Goal: Transaction & Acquisition: Register for event/course

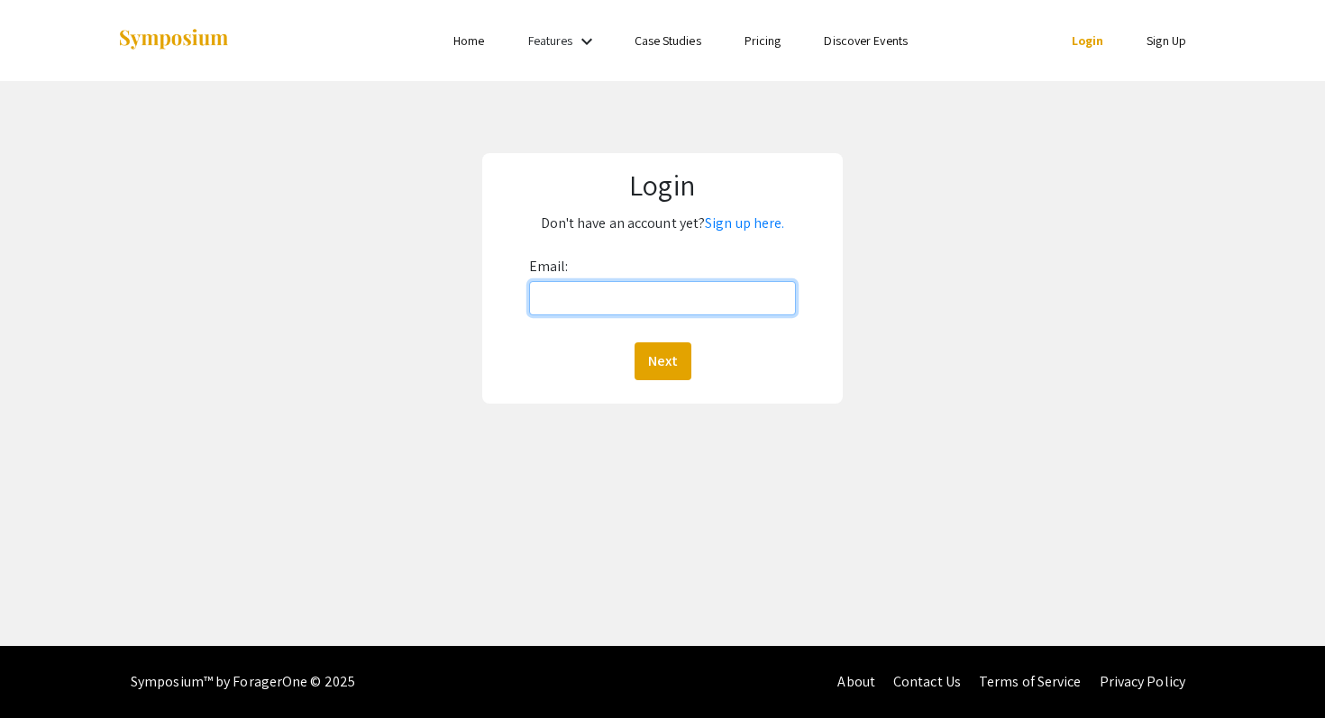
click at [686, 303] on input "Email:" at bounding box center [663, 298] width 268 height 34
type input "[EMAIL_ADDRESS][DOMAIN_NAME]"
click at [672, 345] on button "Next" at bounding box center [662, 361] width 57 height 38
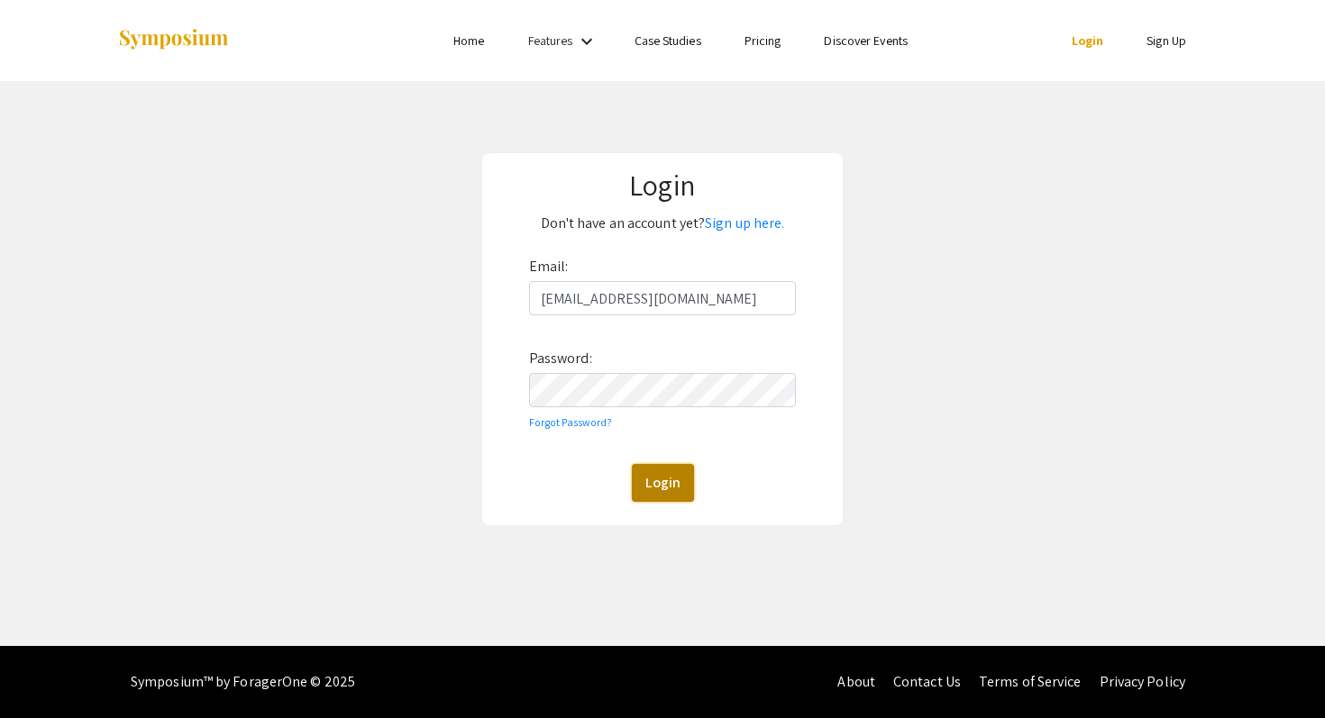
click at [674, 484] on button "Login" at bounding box center [663, 483] width 62 height 38
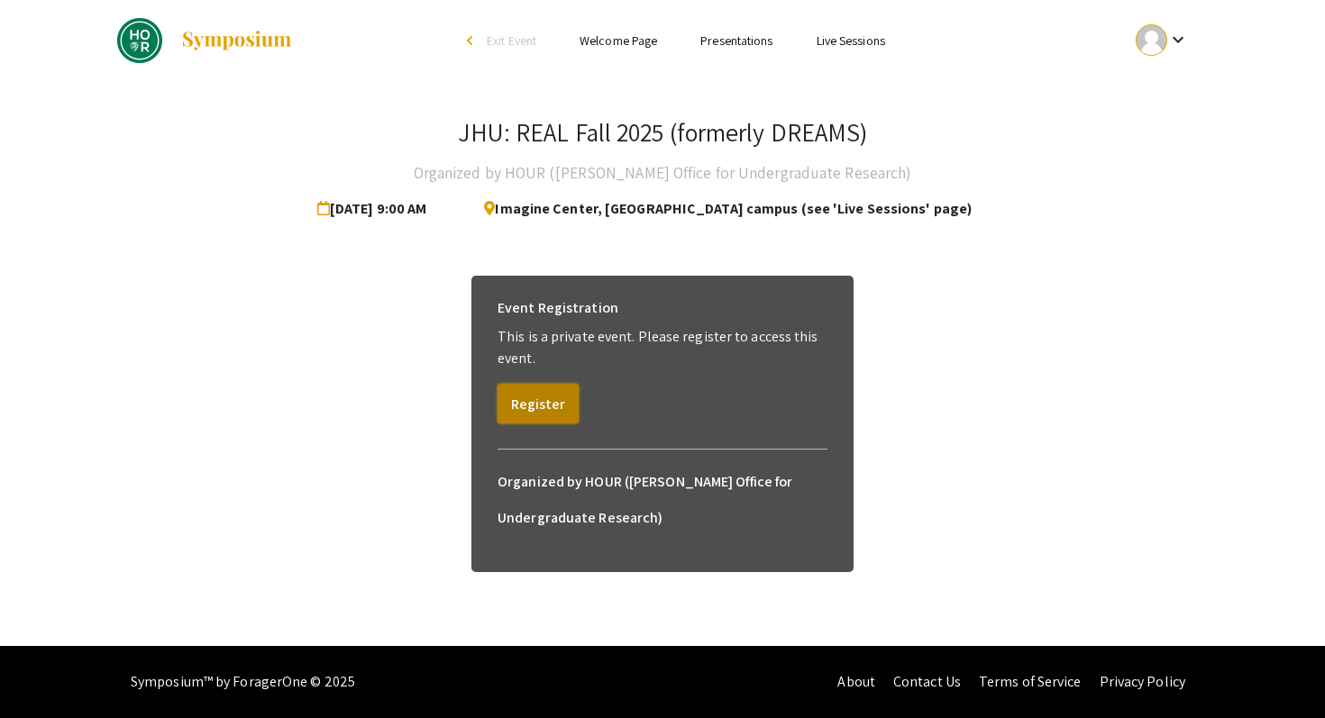
click at [564, 408] on button "Register" at bounding box center [537, 404] width 81 height 40
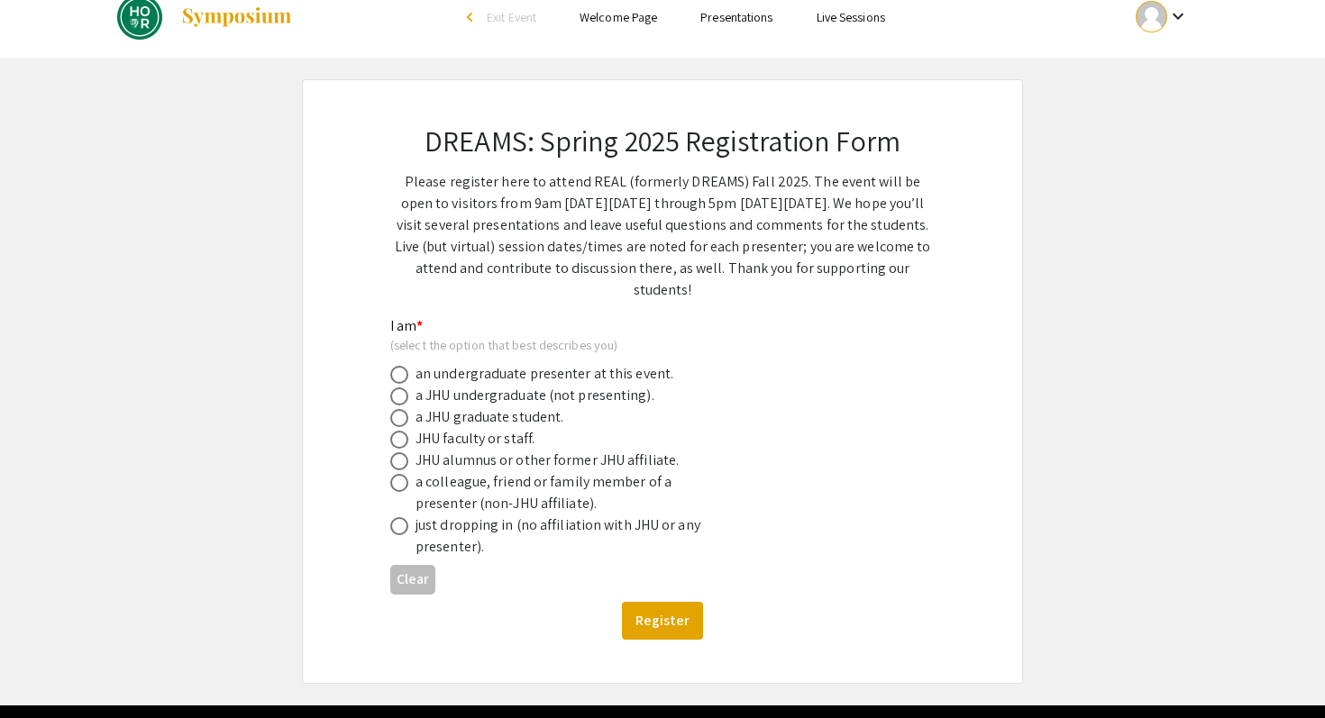
scroll to position [29, 0]
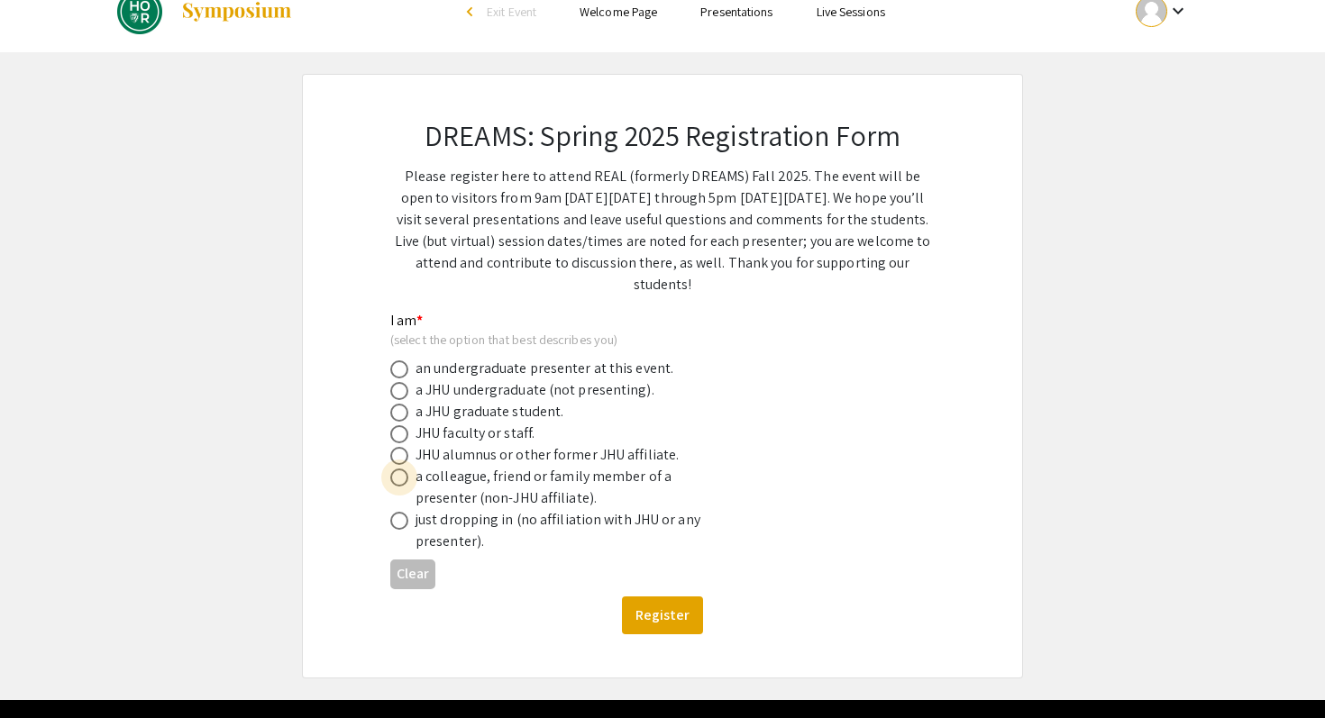
click at [404, 483] on span at bounding box center [399, 478] width 18 height 18
click at [404, 483] on input "radio" at bounding box center [399, 478] width 18 height 18
radio input "true"
click at [658, 611] on button "Register" at bounding box center [662, 616] width 81 height 38
